Goal: Task Accomplishment & Management: Use online tool/utility

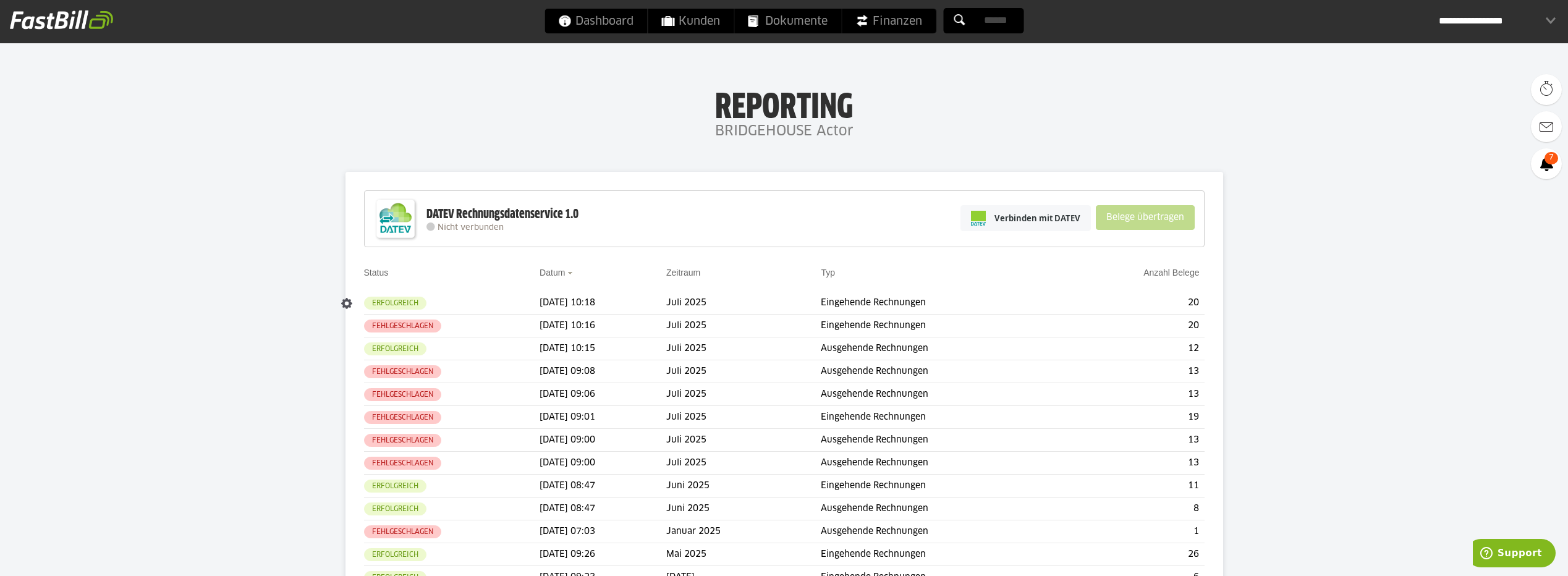
click at [1136, 300] on td "20" at bounding box center [1135, 302] width 139 height 23
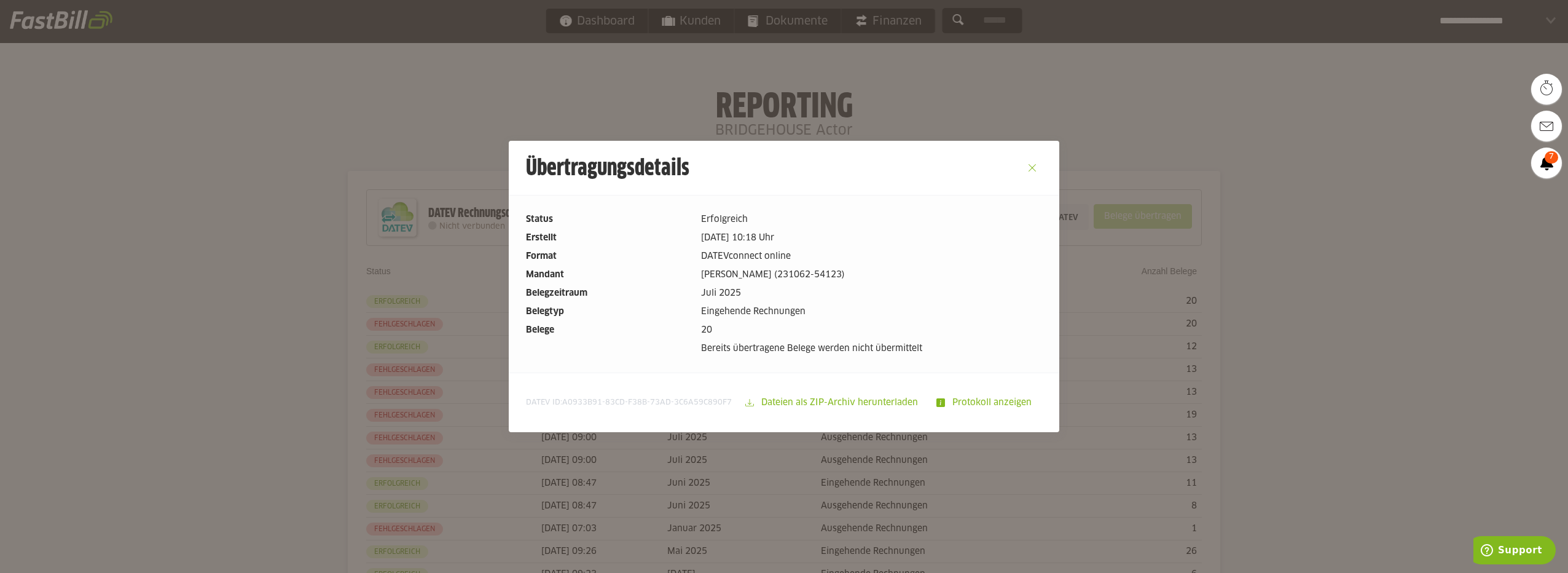
click at [1029, 168] on button "Close" at bounding box center [1032, 168] width 20 height 20
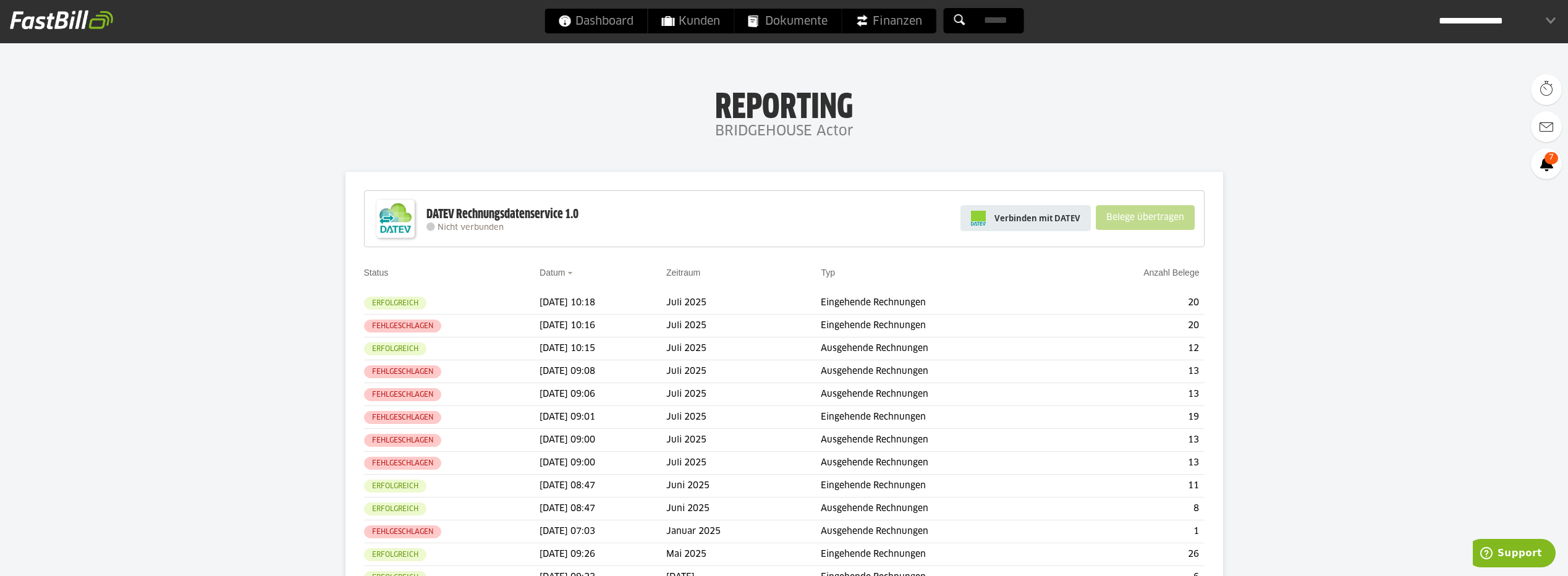
click at [1056, 223] on span "Verbinden mit DATEV" at bounding box center [1037, 218] width 86 height 12
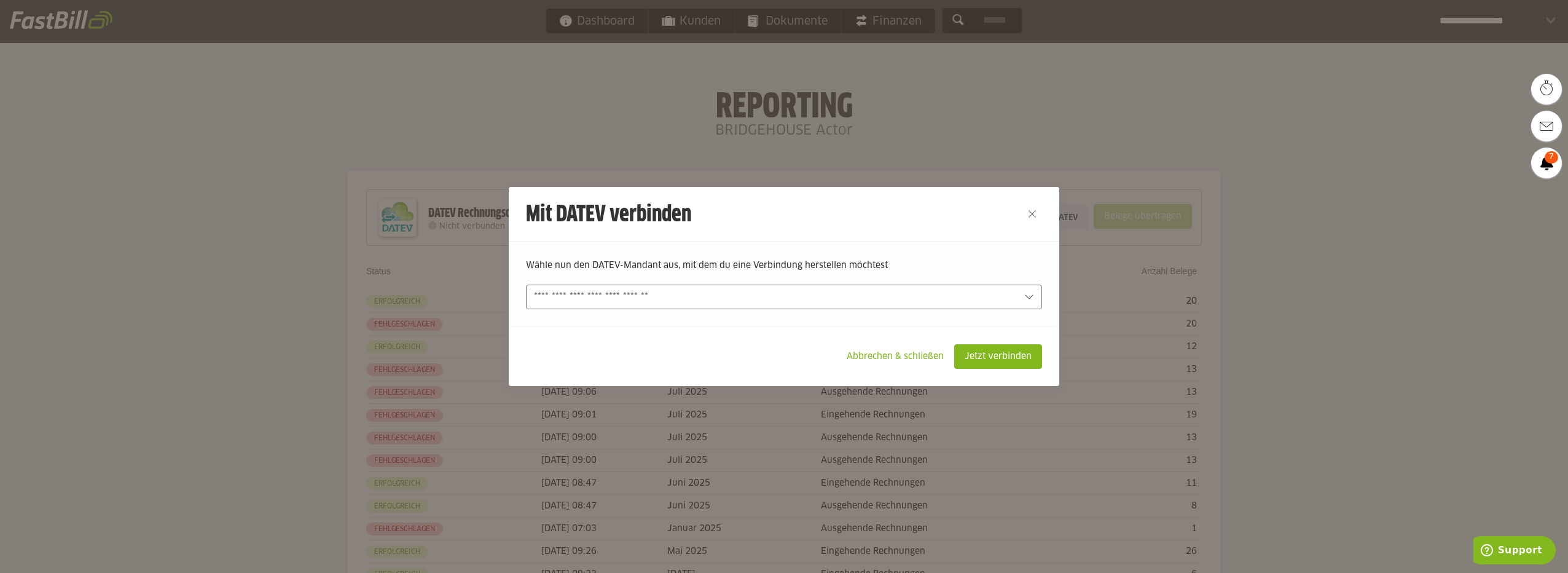
click at [1026, 295] on icon at bounding box center [1029, 297] width 10 height 10
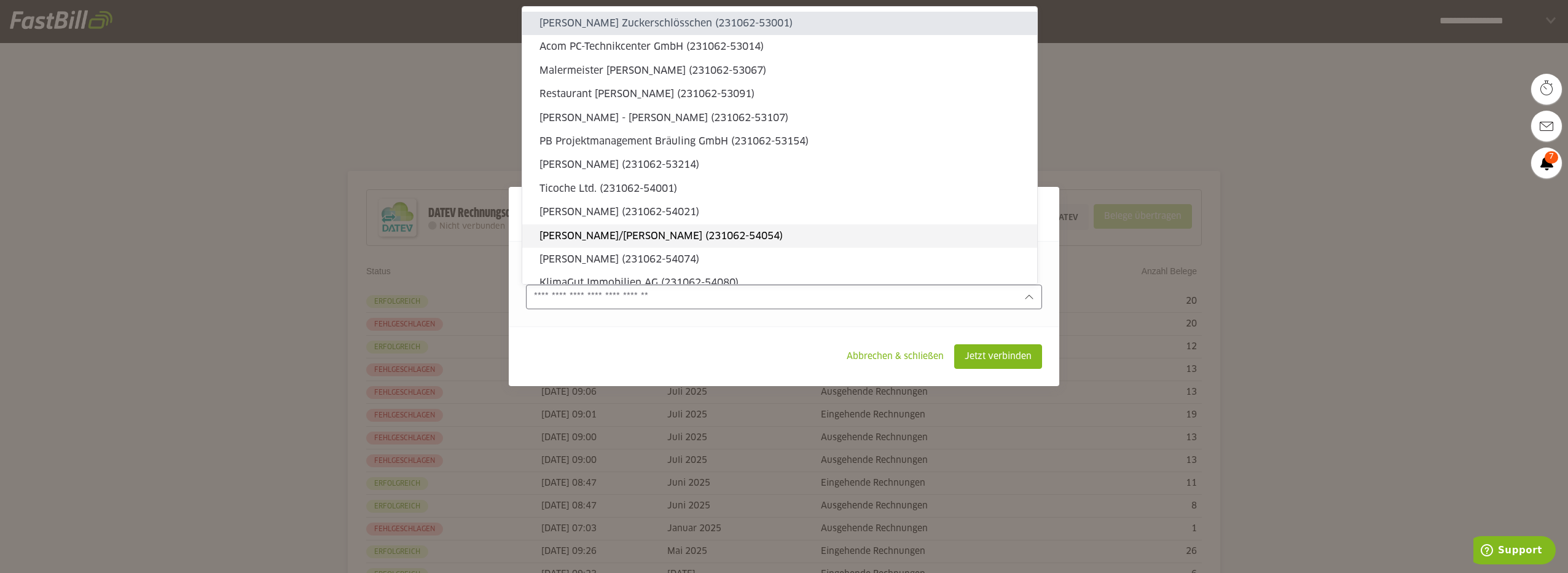
scroll to position [123, 0]
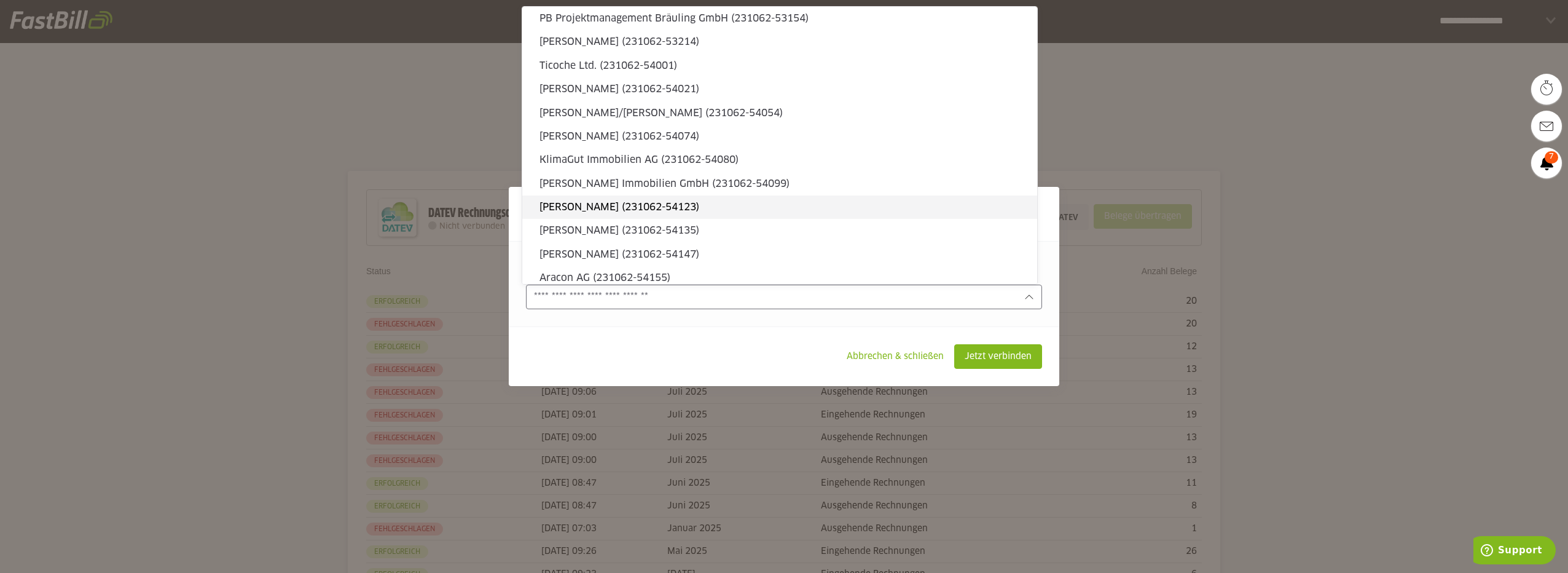
click at [771, 213] on slot "Dilschneider, Andreas (231062-54123)" at bounding box center [783, 208] width 488 height 14
type input "**********"
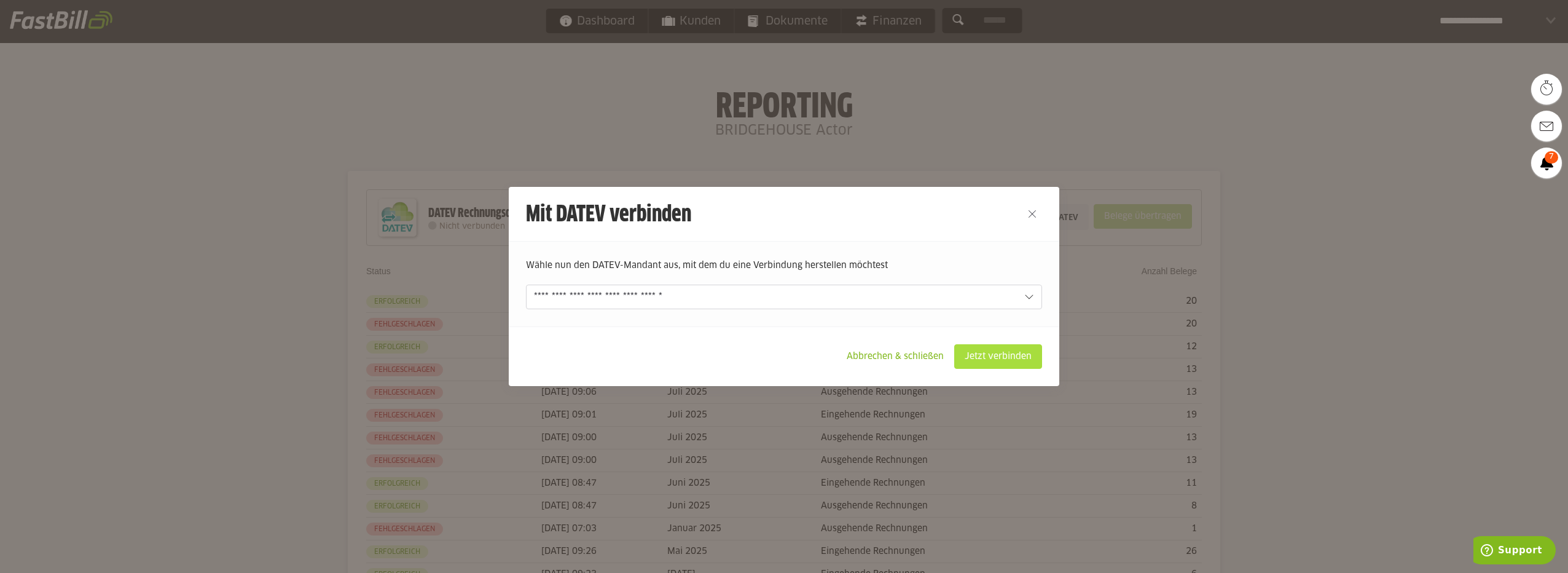
click at [1000, 359] on slot "Jetzt verbinden" at bounding box center [997, 357] width 86 height 24
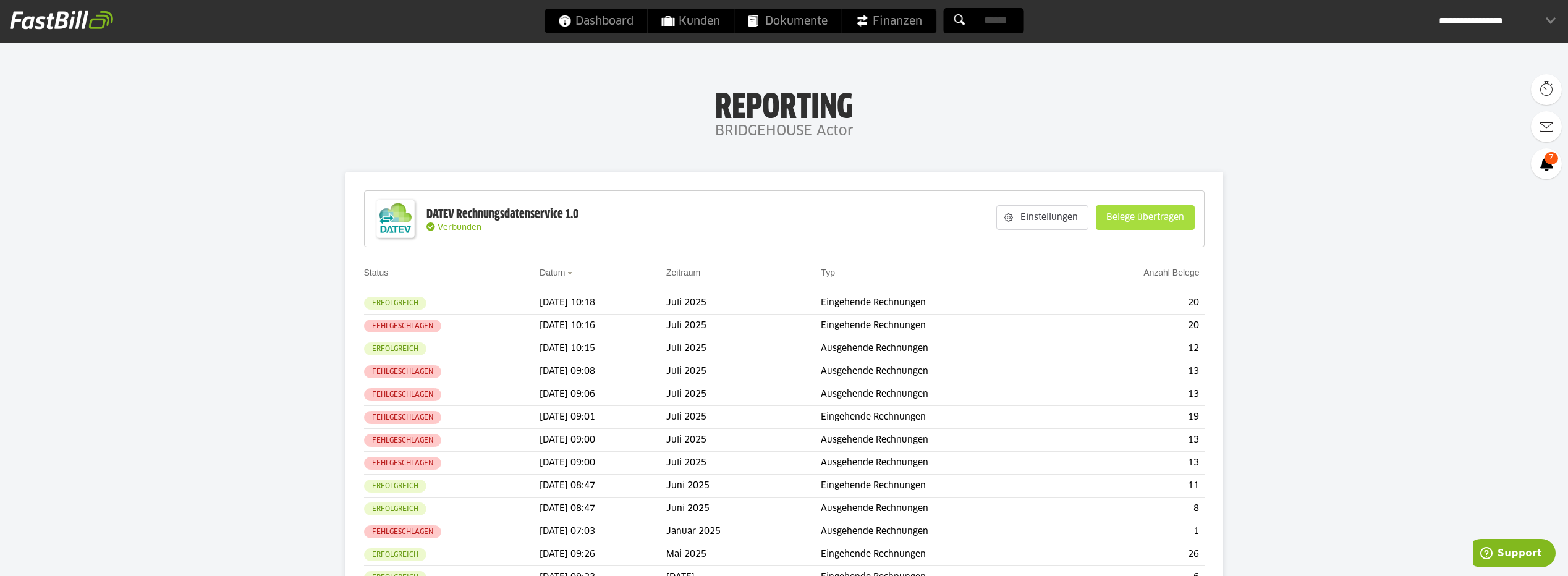
click at [1155, 219] on slot "Belege übertragen" at bounding box center [1146, 218] width 98 height 24
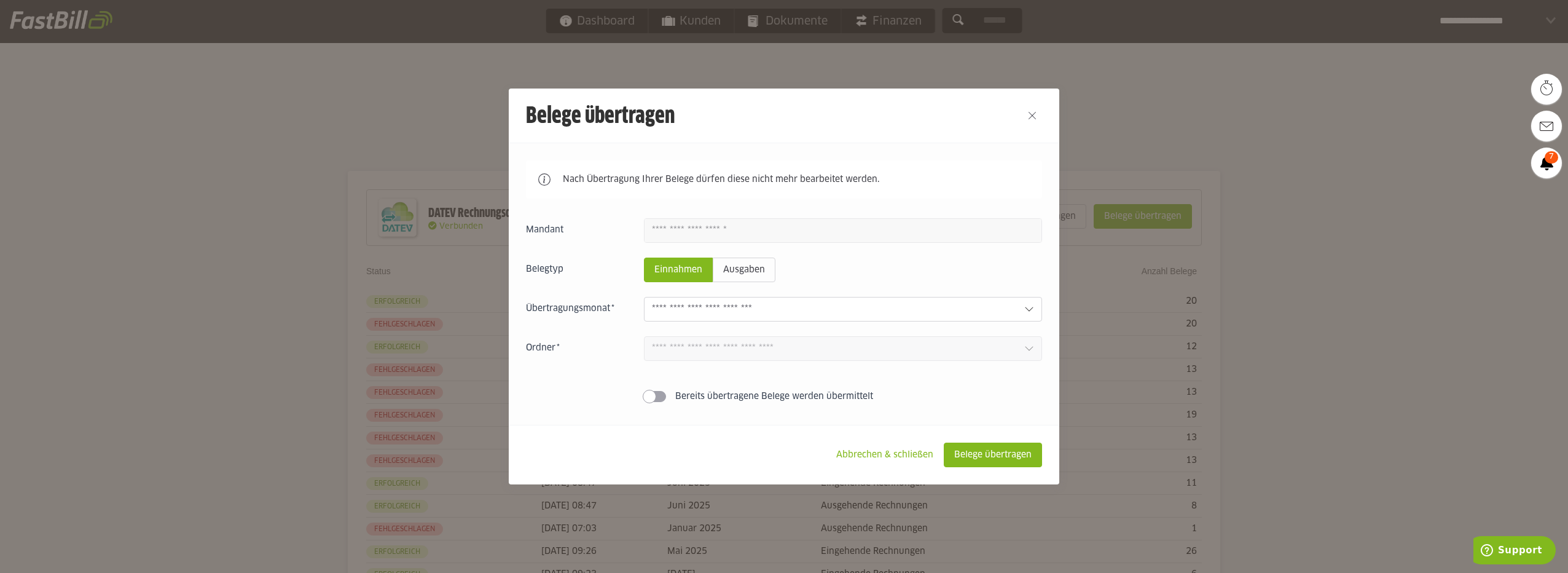
click at [1026, 312] on icon at bounding box center [1029, 309] width 10 height 10
click at [1301, 179] on div at bounding box center [784, 286] width 1568 height 573
